Goal: Task Accomplishment & Management: Manage account settings

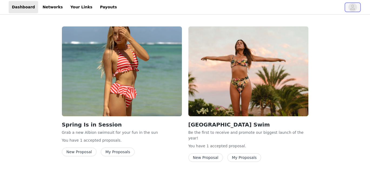
click at [351, 7] on icon "avatar" at bounding box center [352, 7] width 5 height 9
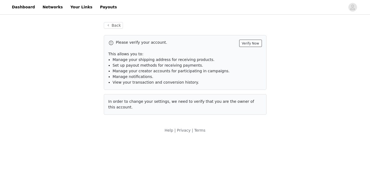
click at [250, 44] on button "Verify Now" at bounding box center [250, 43] width 23 height 7
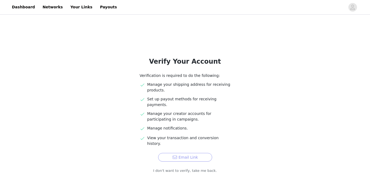
click at [192, 153] on button "Email Link" at bounding box center [185, 157] width 54 height 9
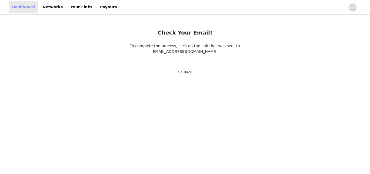
click at [19, 2] on link "Dashboard" at bounding box center [23, 7] width 29 height 12
